Goal: Task Accomplishment & Management: Use online tool/utility

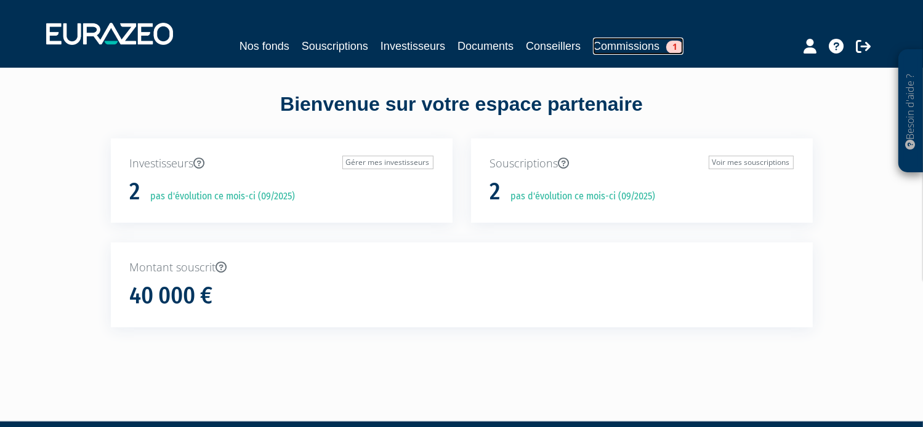
click at [673, 47] on span "1" at bounding box center [674, 47] width 17 height 13
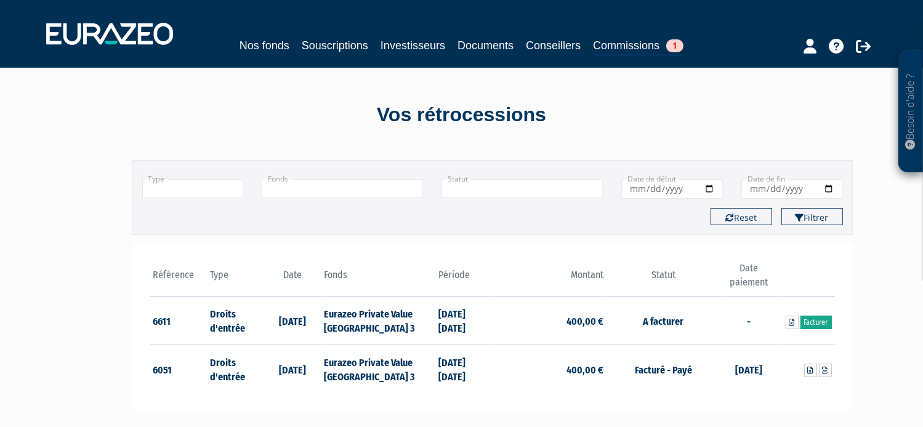
click at [817, 321] on link "Facturer" at bounding box center [816, 323] width 31 height 14
click at [818, 316] on link "Facturer" at bounding box center [816, 323] width 31 height 14
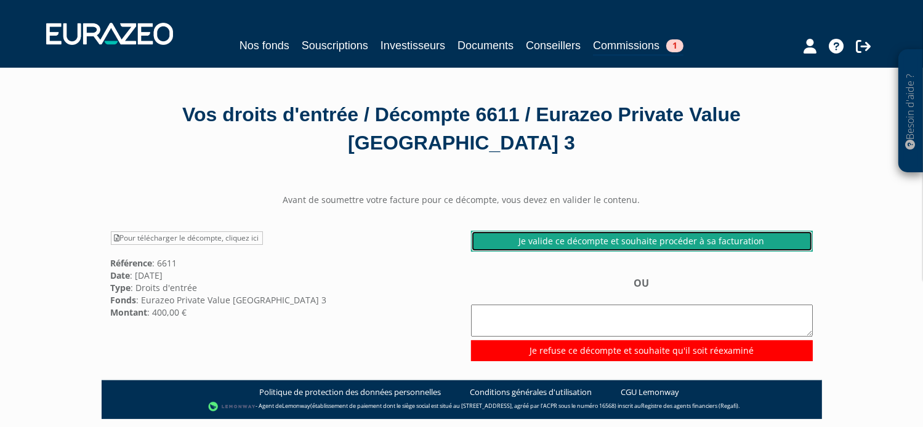
click at [624, 242] on link "Je valide ce décompte et souhaite procéder à sa facturation" at bounding box center [642, 241] width 342 height 21
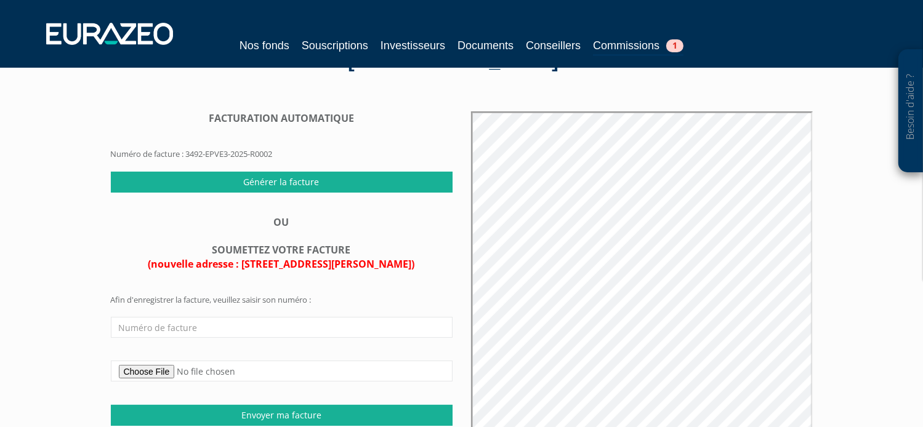
scroll to position [62, 0]
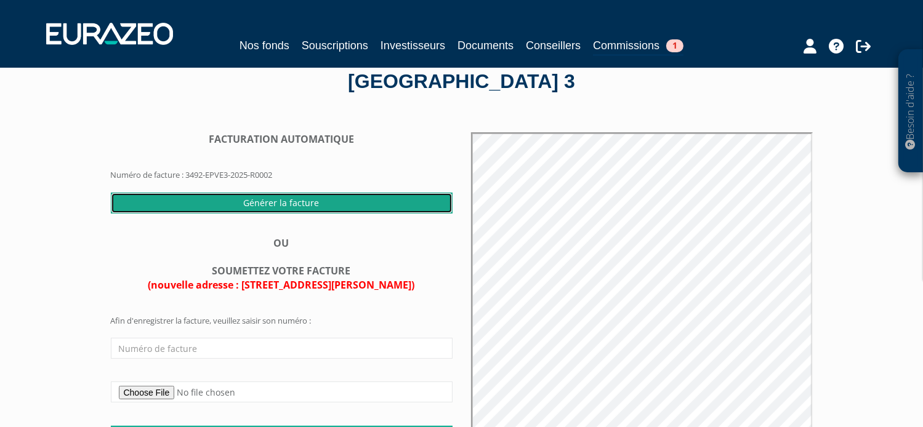
click at [317, 198] on input "Générer la facture" at bounding box center [282, 203] width 342 height 21
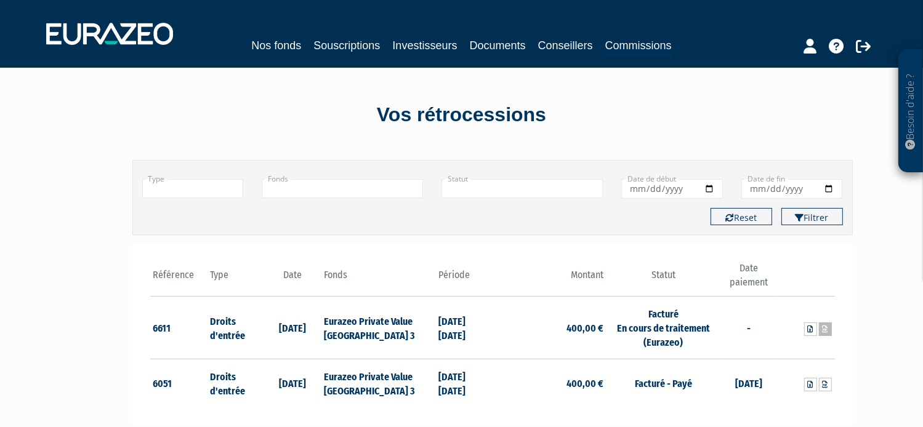
click at [825, 328] on icon at bounding box center [826, 329] width 6 height 7
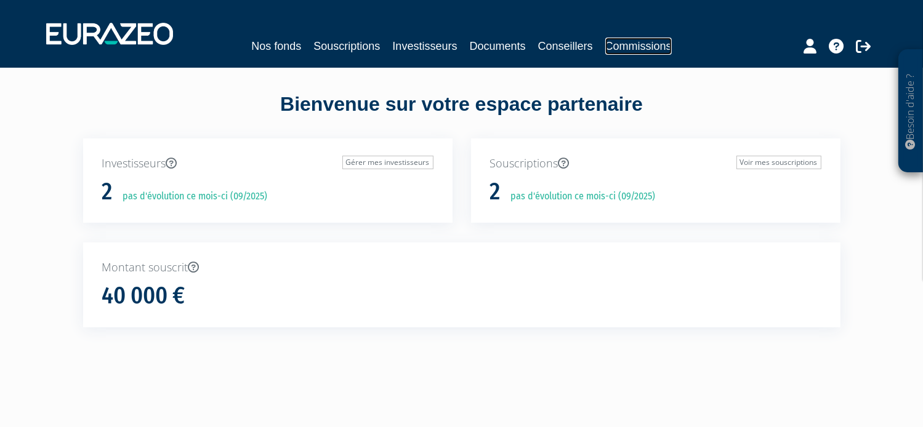
click at [644, 46] on link "Commissions" at bounding box center [638, 46] width 67 height 17
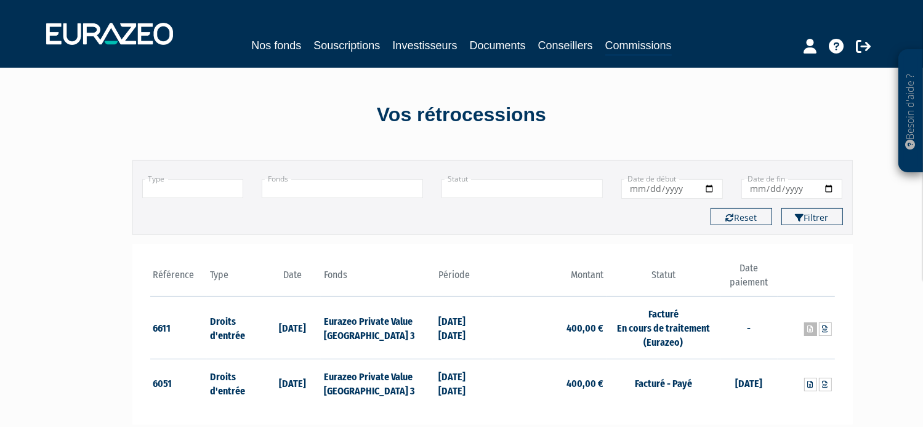
click at [810, 324] on link at bounding box center [810, 330] width 13 height 14
click at [873, 7] on nav "Nos fonds Souscriptions Investisseurs Documents Conseillers Commissions" at bounding box center [461, 34] width 923 height 68
